Goal: Information Seeking & Learning: Understand process/instructions

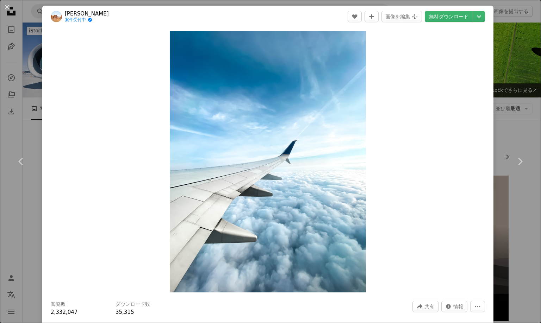
scroll to position [731, 0]
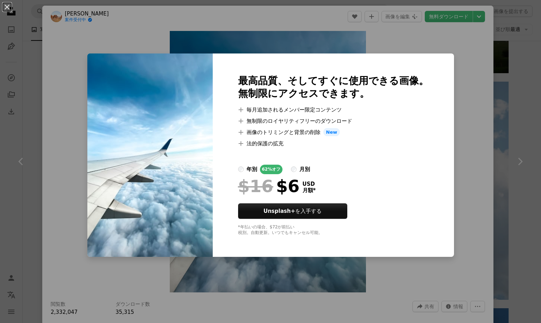
click at [355, 123] on li "A plus sign 無制限のロイヤリティフリーのダウンロード" at bounding box center [333, 121] width 191 height 8
click at [460, 128] on div "An X shape 最高品質、そしてすぐに使用できる画像。 無制限にアクセスできます。 A plus sign 毎月追加されるメンバー限定コンテンツ A p…" at bounding box center [270, 161] width 541 height 323
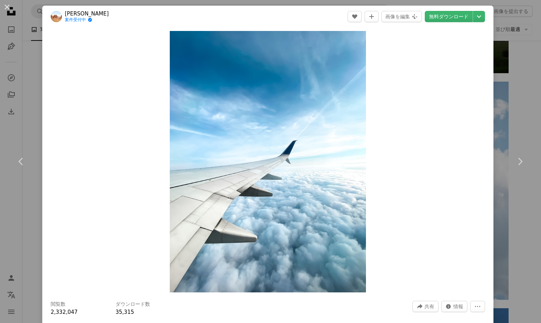
click at [518, 114] on div "An X shape Chevron left Chevron right Natali Quijano 案件受付中 A checkmark inside o…" at bounding box center [270, 161] width 541 height 323
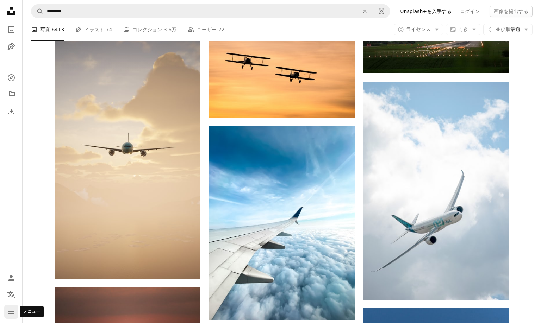
click at [11, 310] on icon "メニュー" at bounding box center [11, 312] width 6 height 4
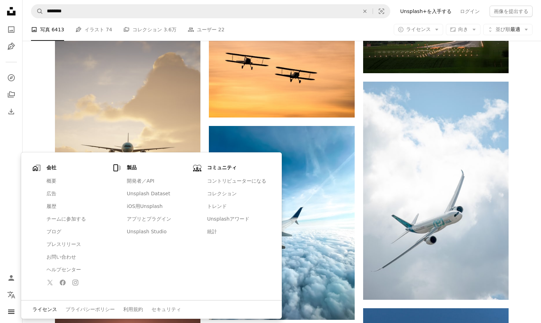
click at [45, 310] on link "ライセンス" at bounding box center [44, 309] width 25 height 7
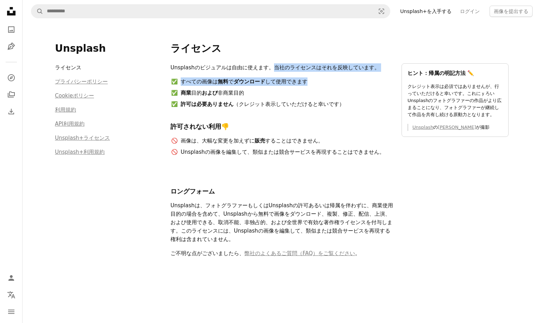
drag, startPoint x: 272, startPoint y: 68, endPoint x: 347, endPoint y: 83, distance: 76.0
click at [348, 83] on div "Unsplashのビジュアルは自由に使えます。当社のライセンスはそれを反映しています。 すべての画像は 無料 で ダウンロード して使用できます 商業 目的 …" at bounding box center [281, 112] width 223 height 99
click at [335, 85] on li "すべての画像は 無料 で ダウンロード して使用できます" at bounding box center [286, 81] width 213 height 8
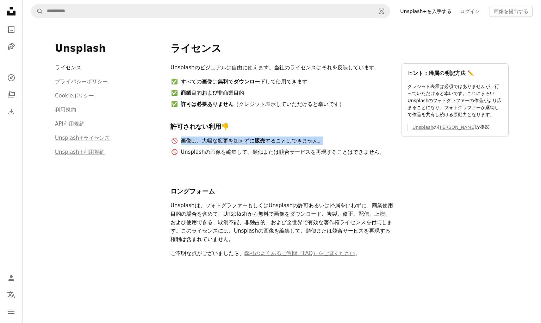
drag, startPoint x: 181, startPoint y: 142, endPoint x: 326, endPoint y: 142, distance: 145.8
click at [326, 142] on li "画像は、大幅な変更を加えずに 販売 することはできません。" at bounding box center [286, 141] width 213 height 8
click at [327, 142] on li "画像は、大幅な変更を加えずに 販売 することはできません。" at bounding box center [286, 141] width 213 height 8
drag, startPoint x: 323, startPoint y: 141, endPoint x: 201, endPoint y: 139, distance: 121.5
click at [201, 139] on li "画像は、大幅な変更を加えずに 販売 することはできません。" at bounding box center [286, 141] width 213 height 8
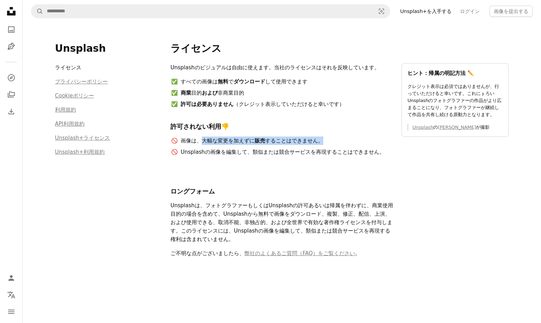
click at [201, 139] on li "画像は、大幅な変更を加えずに 販売 することはできません。" at bounding box center [286, 141] width 213 height 8
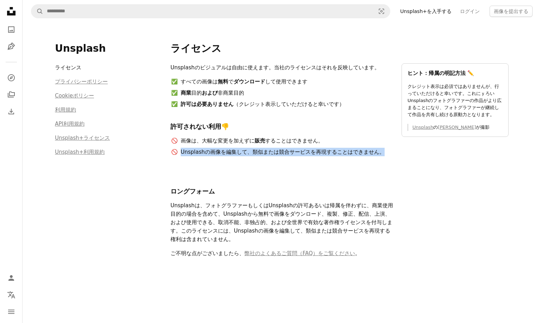
drag, startPoint x: 181, startPoint y: 153, endPoint x: 394, endPoint y: 154, distance: 213.8
click at [394, 154] on div "Unsplashのビジュアルは自由に使えます。当社のライセンスはそれを反映しています。 すべての画像は 無料 で ダウンロード して使用できます 商業 目的 …" at bounding box center [339, 163] width 338 height 200
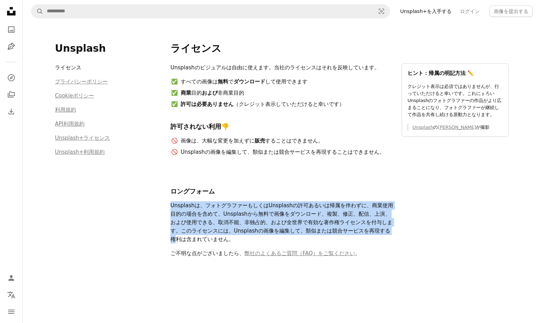
drag, startPoint x: 169, startPoint y: 205, endPoint x: 407, endPoint y: 235, distance: 239.9
click at [407, 235] on div "Unsplash ライセンス プライバシーポリシー Cookieポリシー 利用規約 API利用規約 Unsplash+ライセンス Unsplash+利用規約 …" at bounding box center [281, 156] width 470 height 266
click at [403, 235] on div at bounding box center [403, 235] width 0 height 0
click at [407, 230] on div "Unsplashのビジュアルは自由に使えます。当社のライセンスはそれを反映しています。 すべての画像は 無料 で ダウンロード して使用できます 商業 目的 …" at bounding box center [339, 163] width 338 height 200
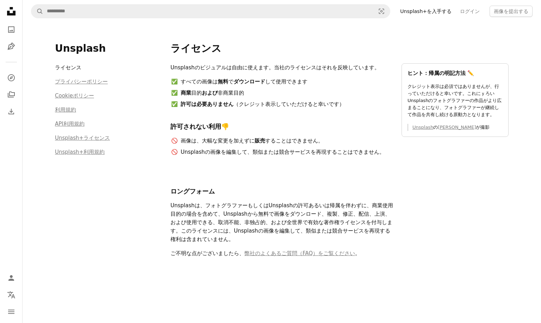
click at [280, 210] on p "Unsplashは、フォトグラファーもしくはUnsplashの許可あるいは帰属を伴わずに、商業使用目的の場合を含めて、Unsplashから無料で画像をダウンロ…" at bounding box center [281, 222] width 223 height 42
